Goal: Transaction & Acquisition: Purchase product/service

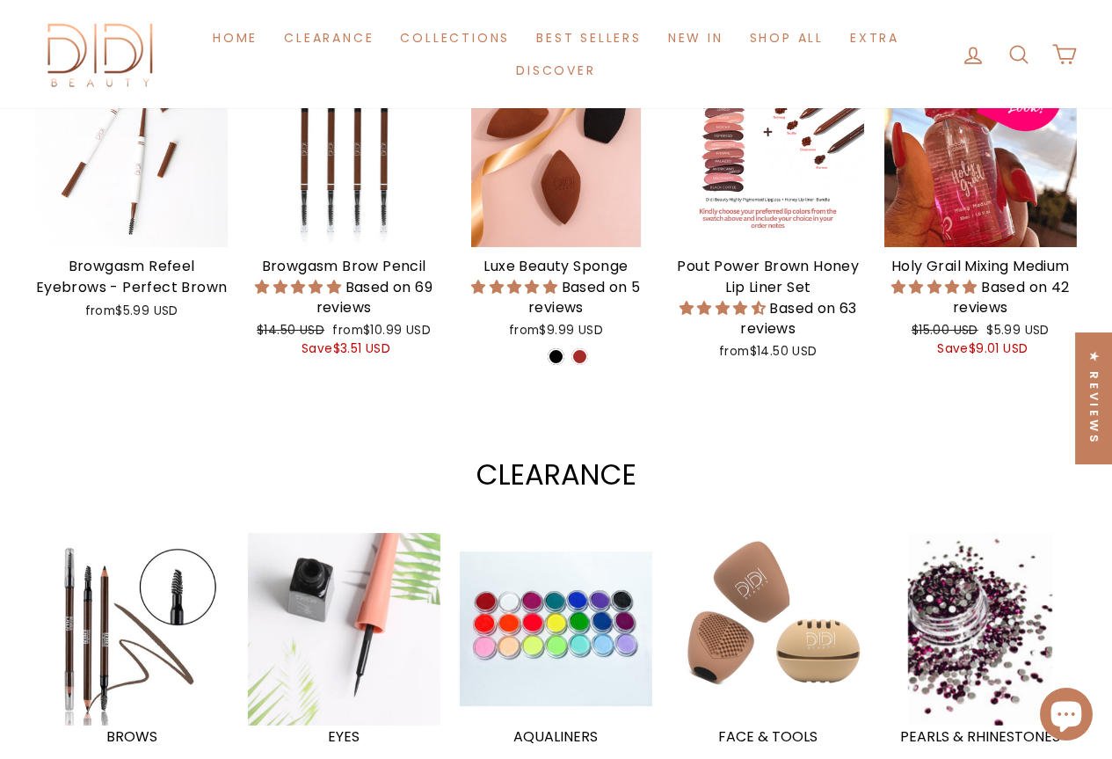
scroll to position [879, 0]
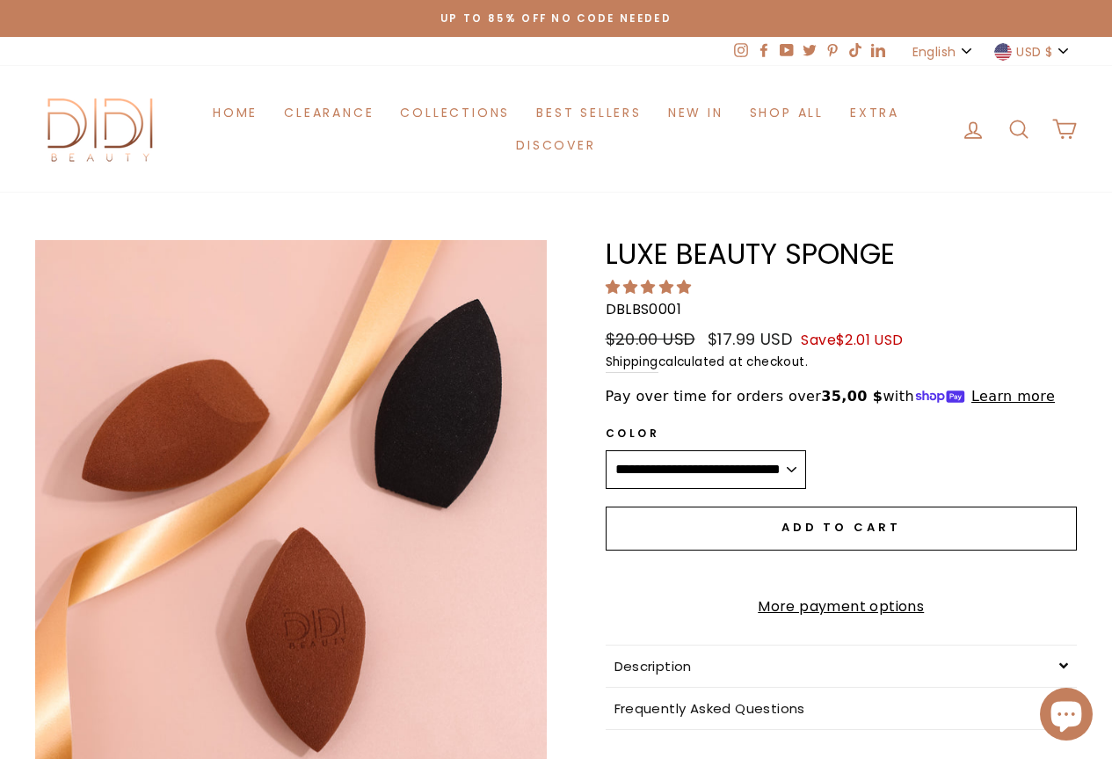
click at [844, 522] on span "Add to cart" at bounding box center [842, 527] width 120 height 17
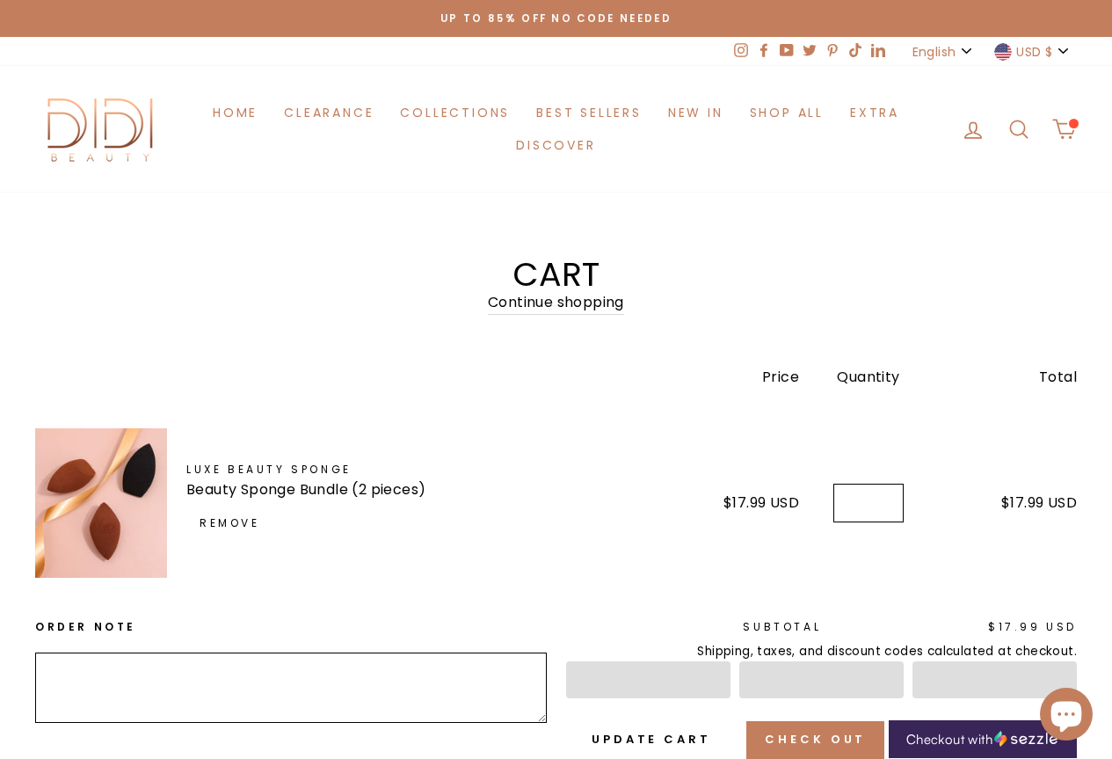
scroll to position [264, 0]
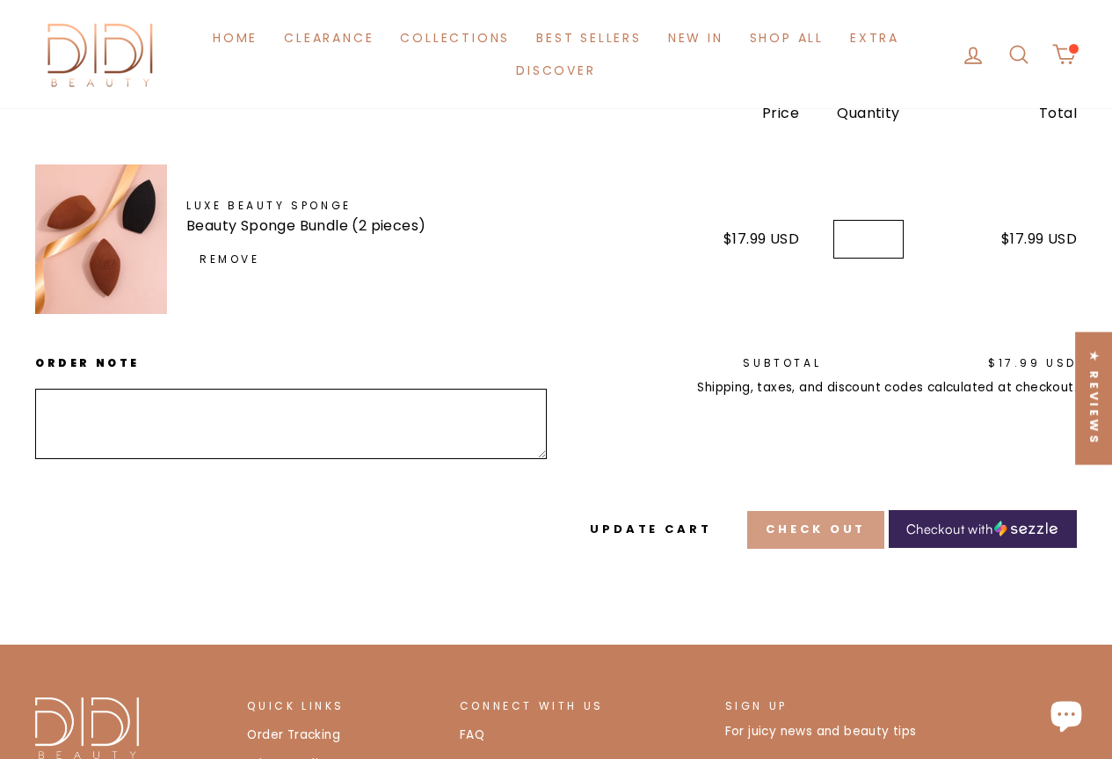
click at [840, 511] on button "Check out" at bounding box center [815, 529] width 137 height 37
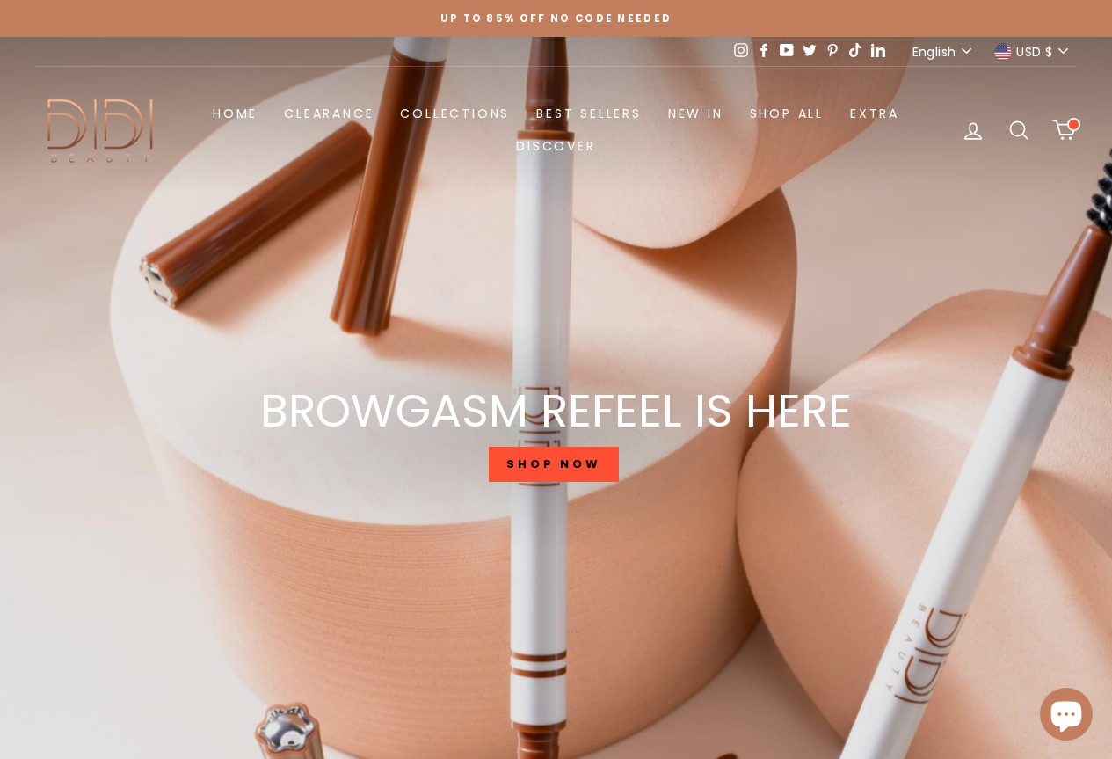
click at [1073, 126] on span at bounding box center [1074, 124] width 13 height 13
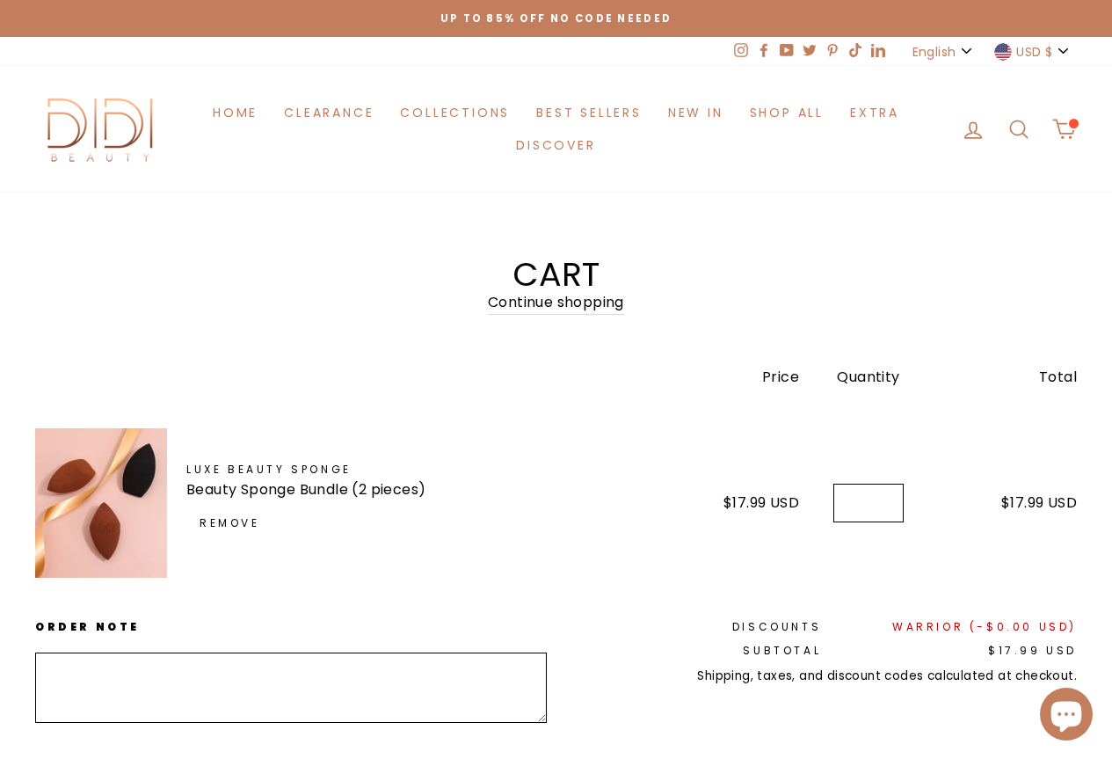
scroll to position [164, 0]
